Goal: Complete application form

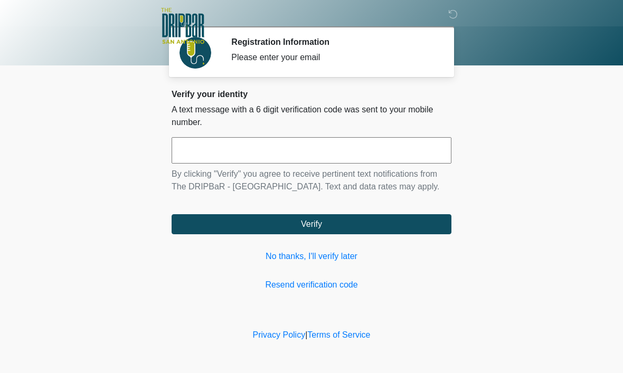
scroll to position [1, 0]
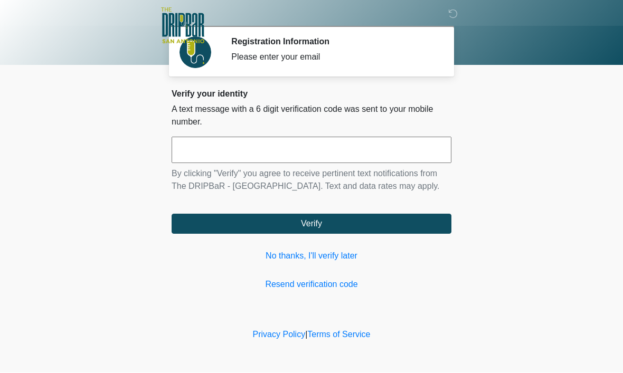
click at [350, 263] on link "No thanks, I'll verify later" at bounding box center [311, 256] width 280 height 13
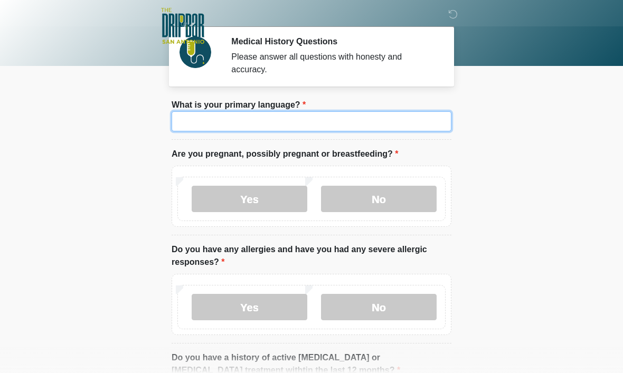
click at [400, 118] on input "What is your primary language?" at bounding box center [311, 121] width 280 height 20
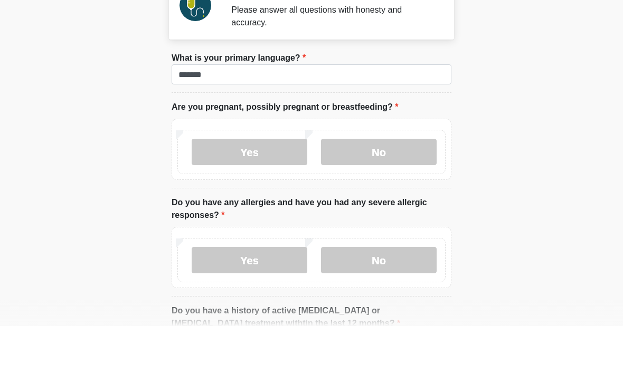
scroll to position [47, 0]
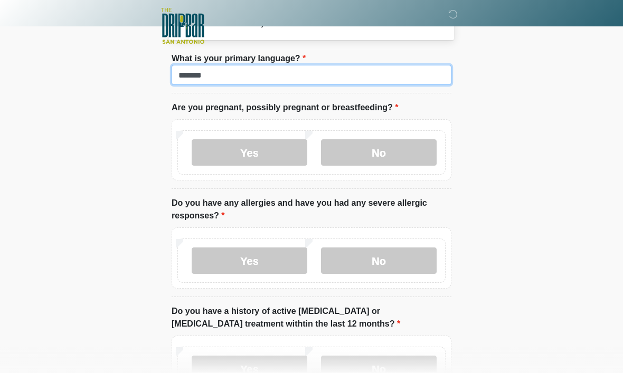
type input "*******"
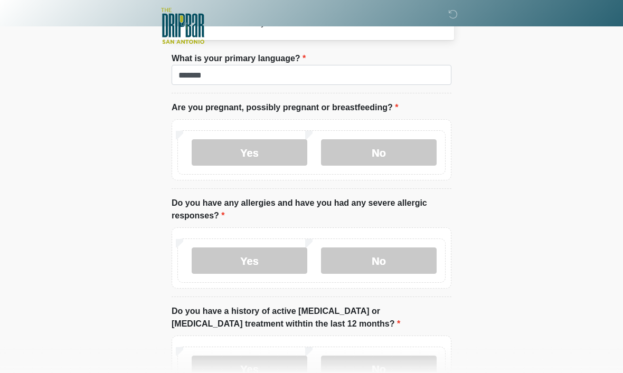
click at [381, 155] on label "No" at bounding box center [379, 152] width 116 height 26
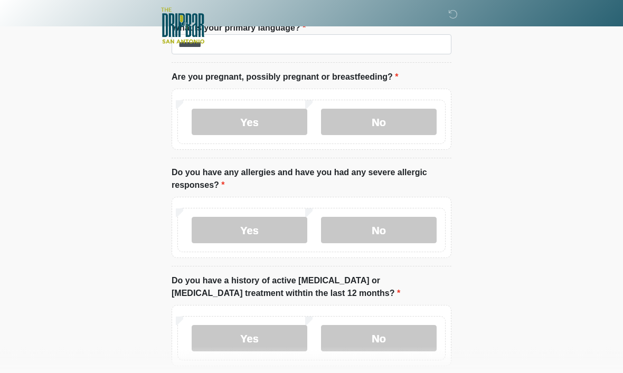
scroll to position [78, 0]
click at [384, 233] on label "No" at bounding box center [379, 230] width 116 height 26
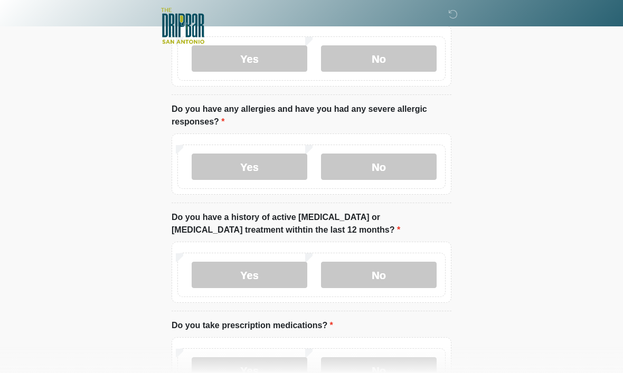
scroll to position [212, 0]
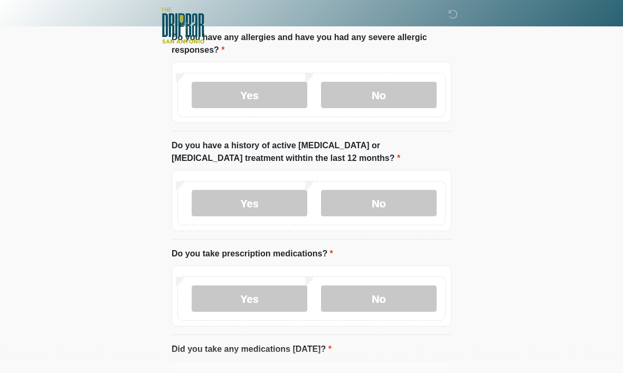
click at [394, 199] on label "No" at bounding box center [379, 203] width 116 height 26
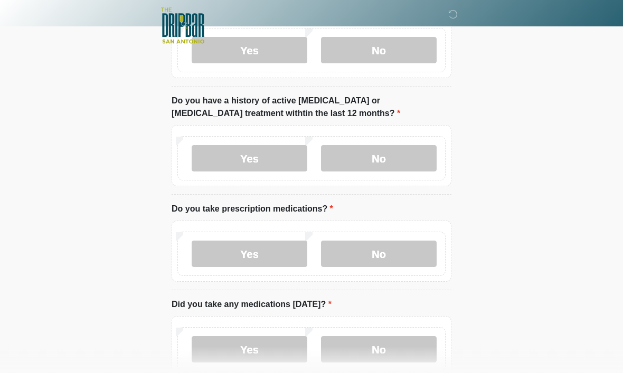
scroll to position [318, 0]
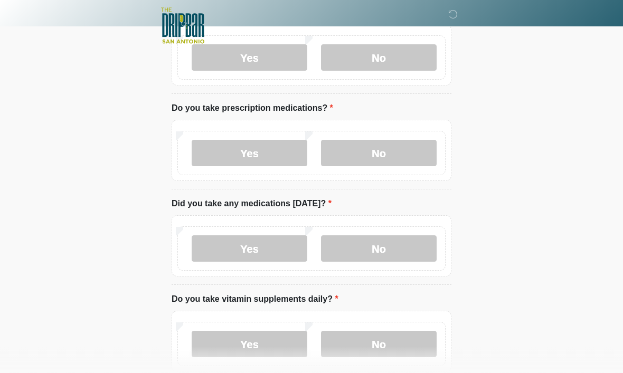
click at [404, 162] on label "No" at bounding box center [379, 153] width 116 height 26
click at [391, 251] on label "No" at bounding box center [379, 248] width 116 height 26
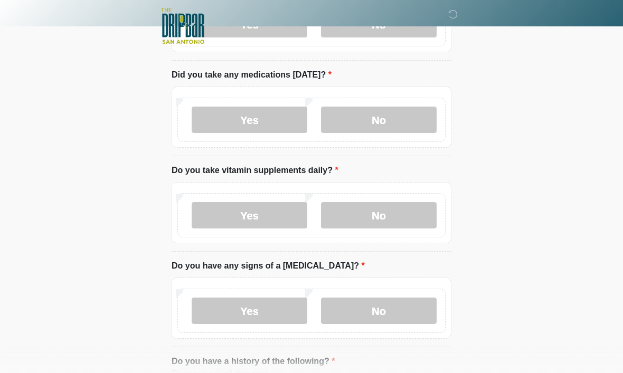
scroll to position [486, 0]
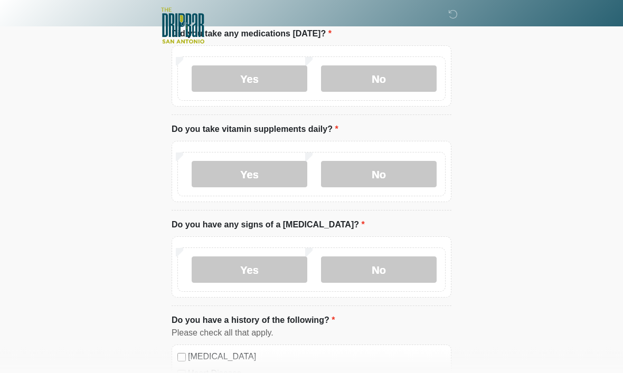
click at [283, 175] on label "Yes" at bounding box center [250, 174] width 116 height 26
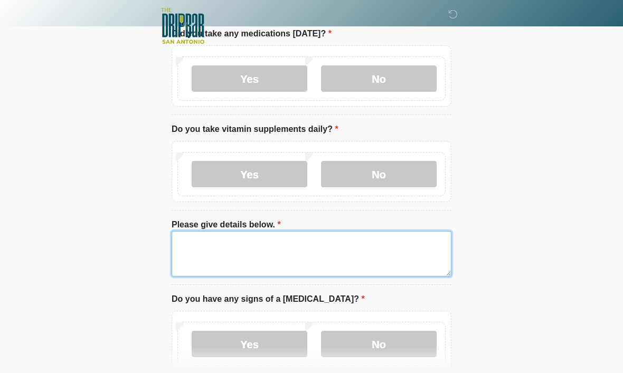
click at [358, 254] on textarea "Please give details below." at bounding box center [311, 253] width 280 height 45
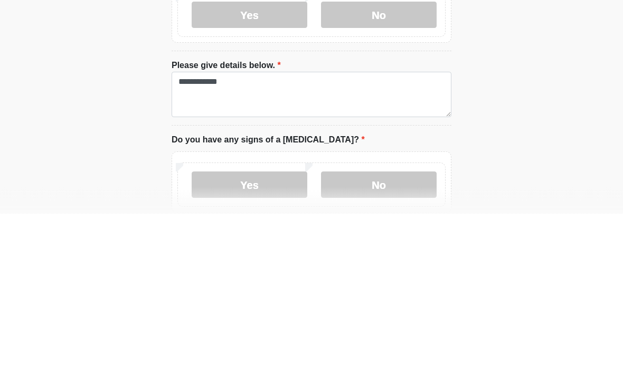
scroll to position [687, 0]
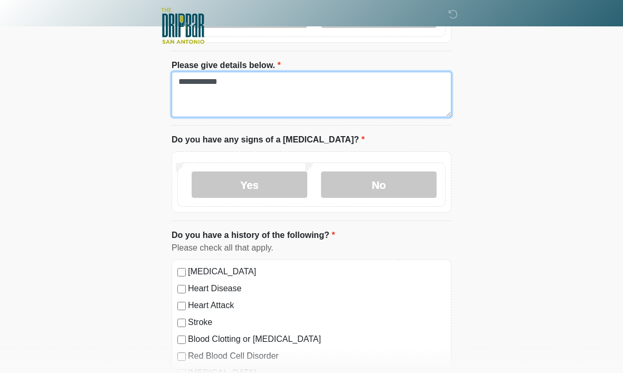
click at [414, 94] on textarea "**********" at bounding box center [311, 94] width 280 height 45
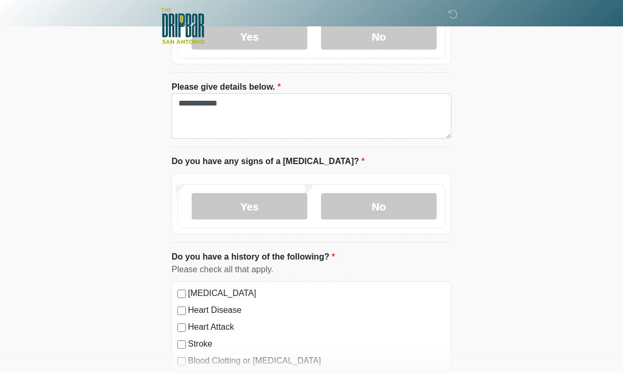
scroll to position [667, 0]
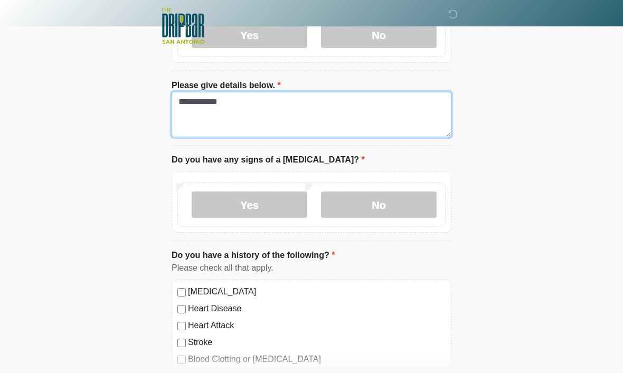
type textarea "**********"
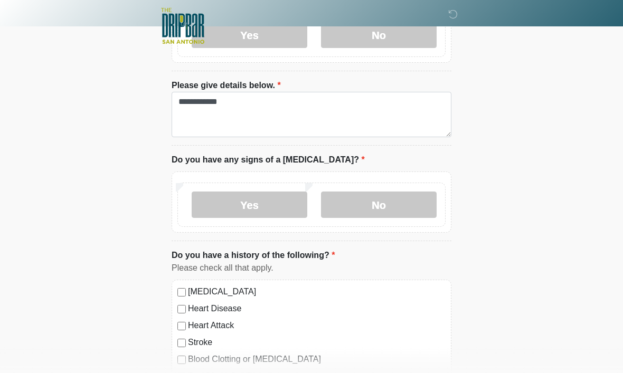
click at [408, 198] on label "No" at bounding box center [379, 205] width 116 height 26
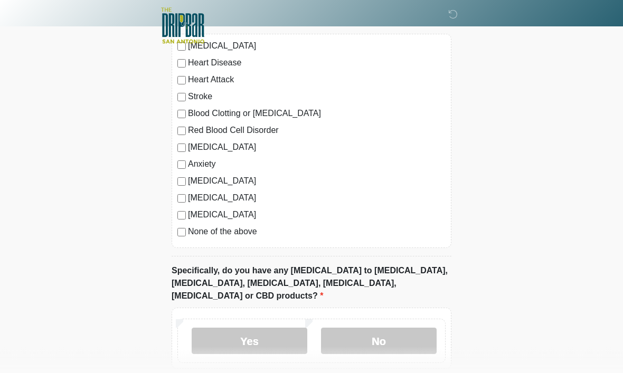
scroll to position [912, 0]
click at [389, 329] on label "No" at bounding box center [379, 342] width 116 height 26
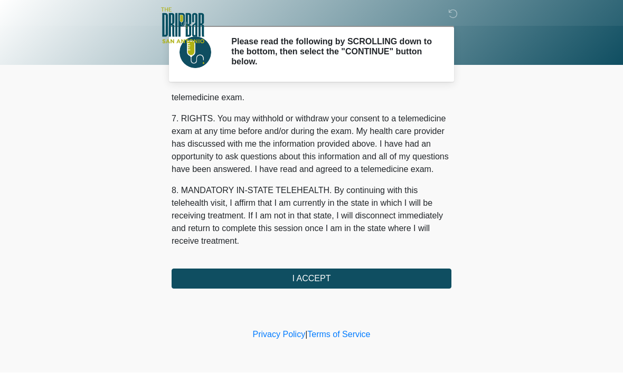
scroll to position [475, 0]
click at [403, 283] on button "I ACCEPT" at bounding box center [311, 279] width 280 height 20
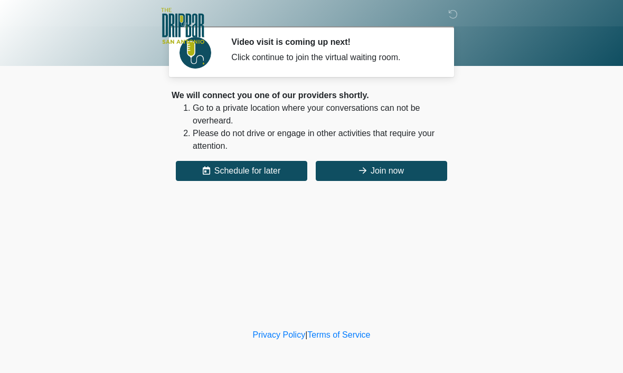
click at [405, 165] on button "Join now" at bounding box center [381, 171] width 131 height 20
